Goal: Task Accomplishment & Management: Use online tool/utility

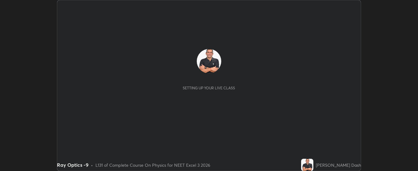
scroll to position [171, 418]
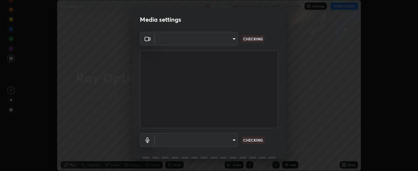
type input "bdf1d9f3bca52f971e18e8a0044631de21cc90e990e9184687b770e2af72e9a3"
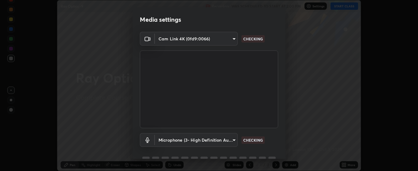
scroll to position [30, 0]
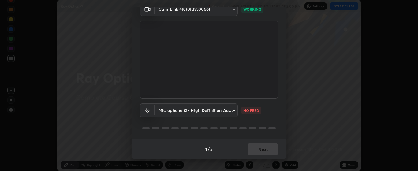
click at [233, 110] on body "Erase all Ray Optics -9 Recording WAS SCHEDULED TO START AT 2:00 PM Settings ST…" at bounding box center [209, 85] width 418 height 171
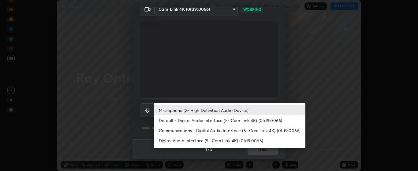
click at [241, 118] on li "Default - Digital Audio Interface (5- Cam Link 4K) (0fd9:0066)" at bounding box center [229, 120] width 151 height 10
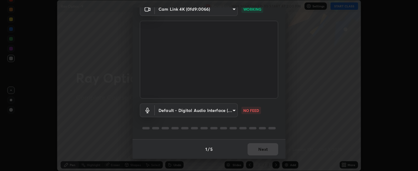
type input "default"
click at [265, 148] on button "Next" at bounding box center [263, 149] width 31 height 12
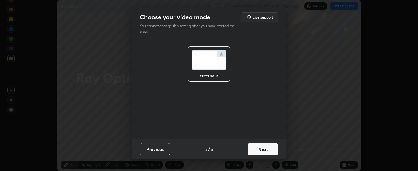
scroll to position [0, 0]
click at [267, 149] on button "Next" at bounding box center [263, 149] width 31 height 12
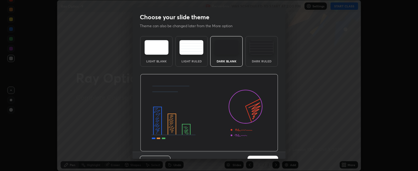
scroll to position [13, 0]
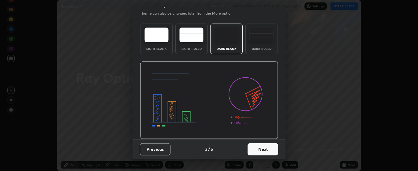
click at [271, 148] on button "Next" at bounding box center [263, 149] width 31 height 12
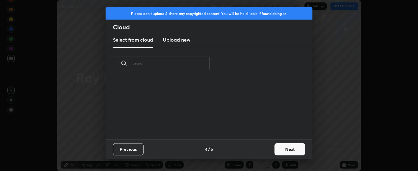
click at [285, 147] on button "Next" at bounding box center [289, 149] width 31 height 12
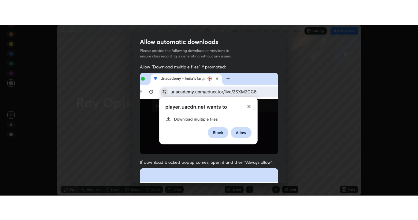
scroll to position [155, 0]
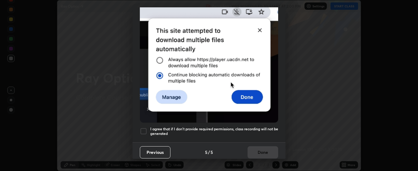
click at [145, 128] on div at bounding box center [143, 131] width 7 height 7
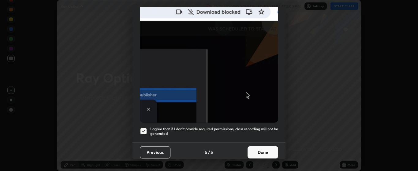
click at [267, 147] on button "Done" at bounding box center [263, 152] width 31 height 12
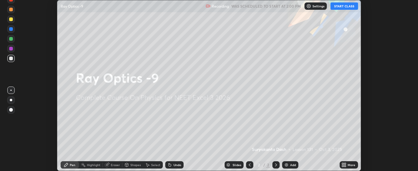
click at [292, 165] on div "Add" at bounding box center [293, 164] width 6 height 3
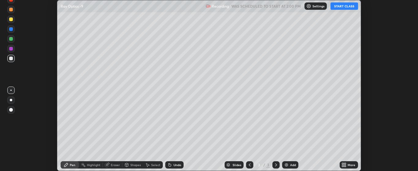
click at [345, 164] on icon at bounding box center [346, 164] width 2 height 2
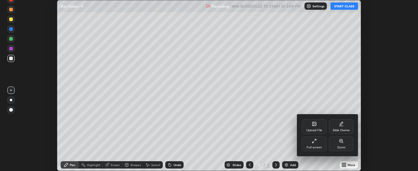
click at [322, 139] on div "Full screen" at bounding box center [314, 143] width 24 height 15
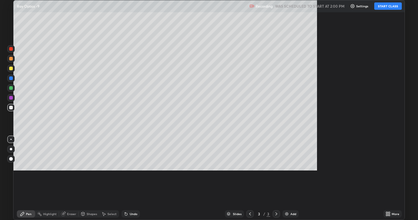
scroll to position [220, 418]
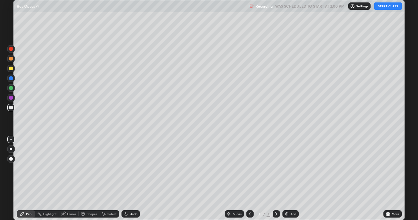
click at [382, 8] on button "START CLASS" at bounding box center [388, 5] width 28 height 7
click at [11, 87] on div at bounding box center [11, 88] width 4 height 4
click at [91, 171] on div "Shapes" at bounding box center [92, 214] width 10 height 3
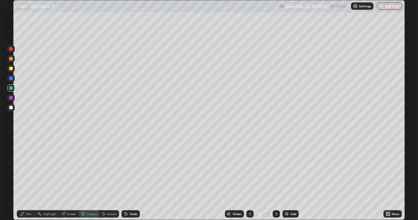
click at [70, 171] on div "Eraser" at bounding box center [71, 214] width 9 height 3
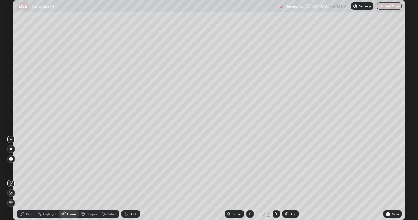
click at [31, 171] on div "Pen" at bounding box center [29, 214] width 6 height 3
click at [288, 171] on img at bounding box center [286, 214] width 5 height 5
